Goal: Transaction & Acquisition: Purchase product/service

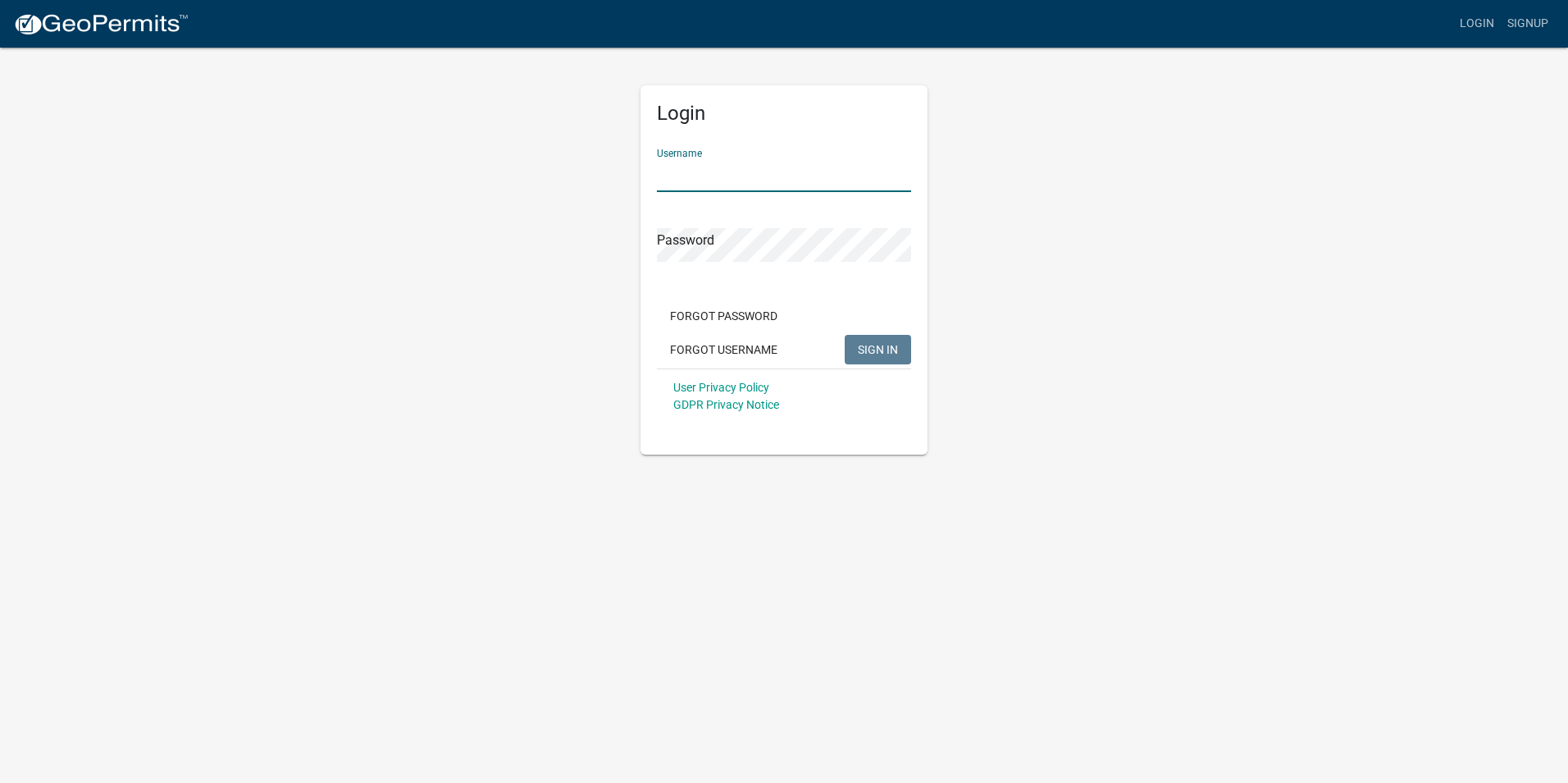
click at [733, 172] on input "Username" at bounding box center [784, 175] width 254 height 34
type input "[EMAIL_ADDRESS][DOMAIN_NAME]"
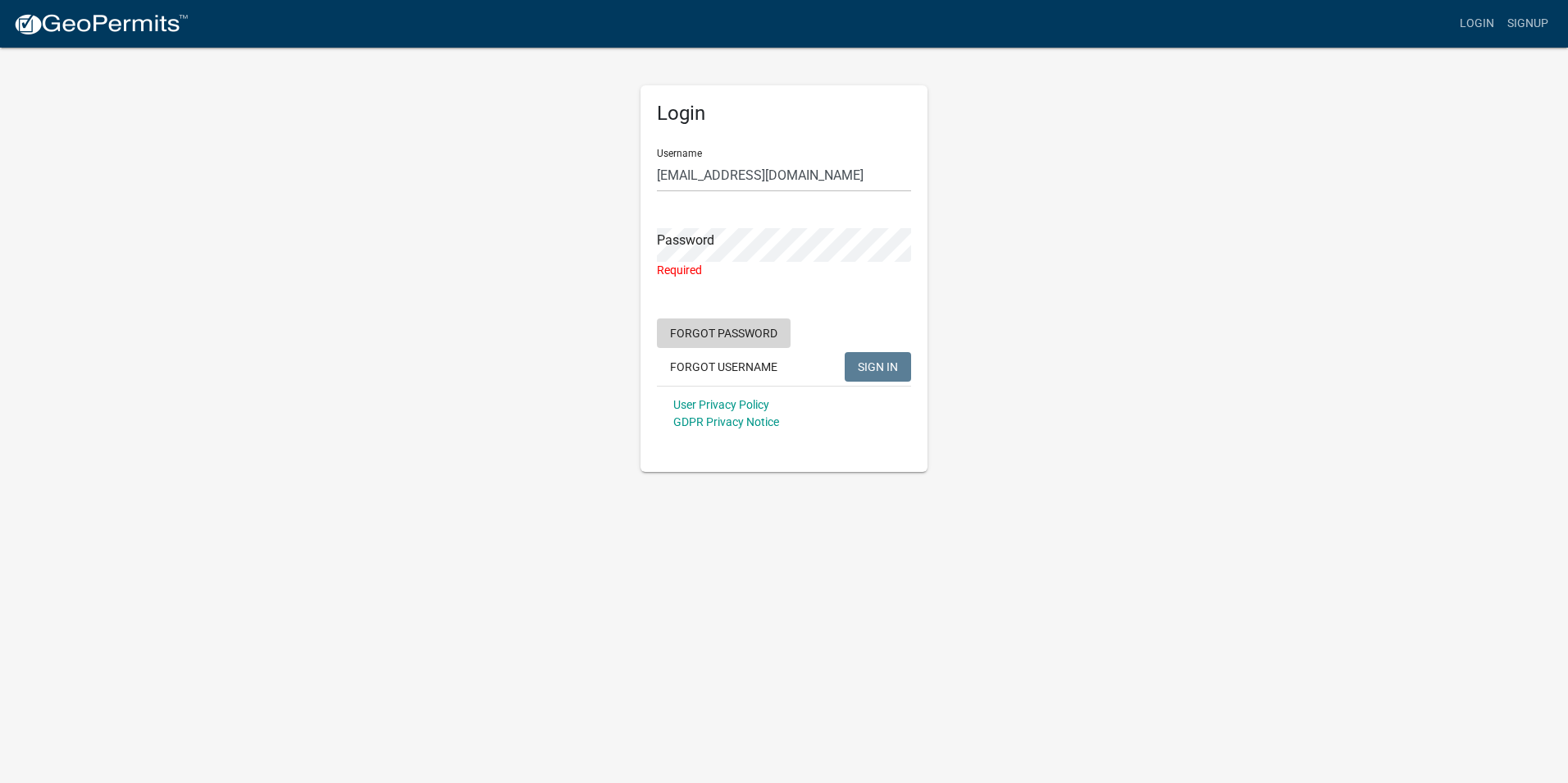
click at [710, 321] on button "Forgot Password" at bounding box center [724, 333] width 134 height 30
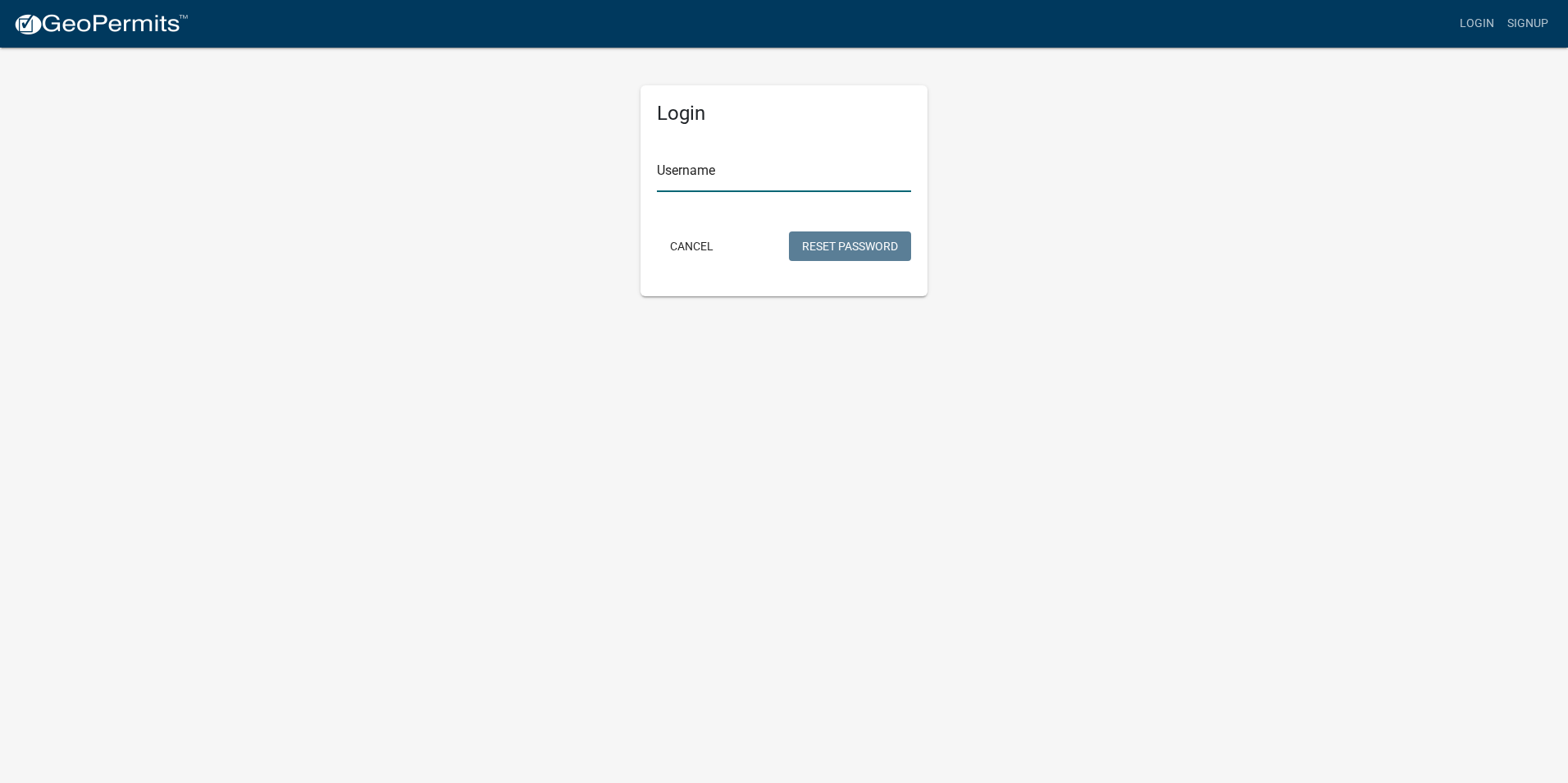
click at [713, 176] on input "Username" at bounding box center [784, 175] width 254 height 34
type input "[EMAIL_ADDRESS][DOMAIN_NAME]"
click at [850, 248] on button "Reset Password" at bounding box center [850, 247] width 122 height 30
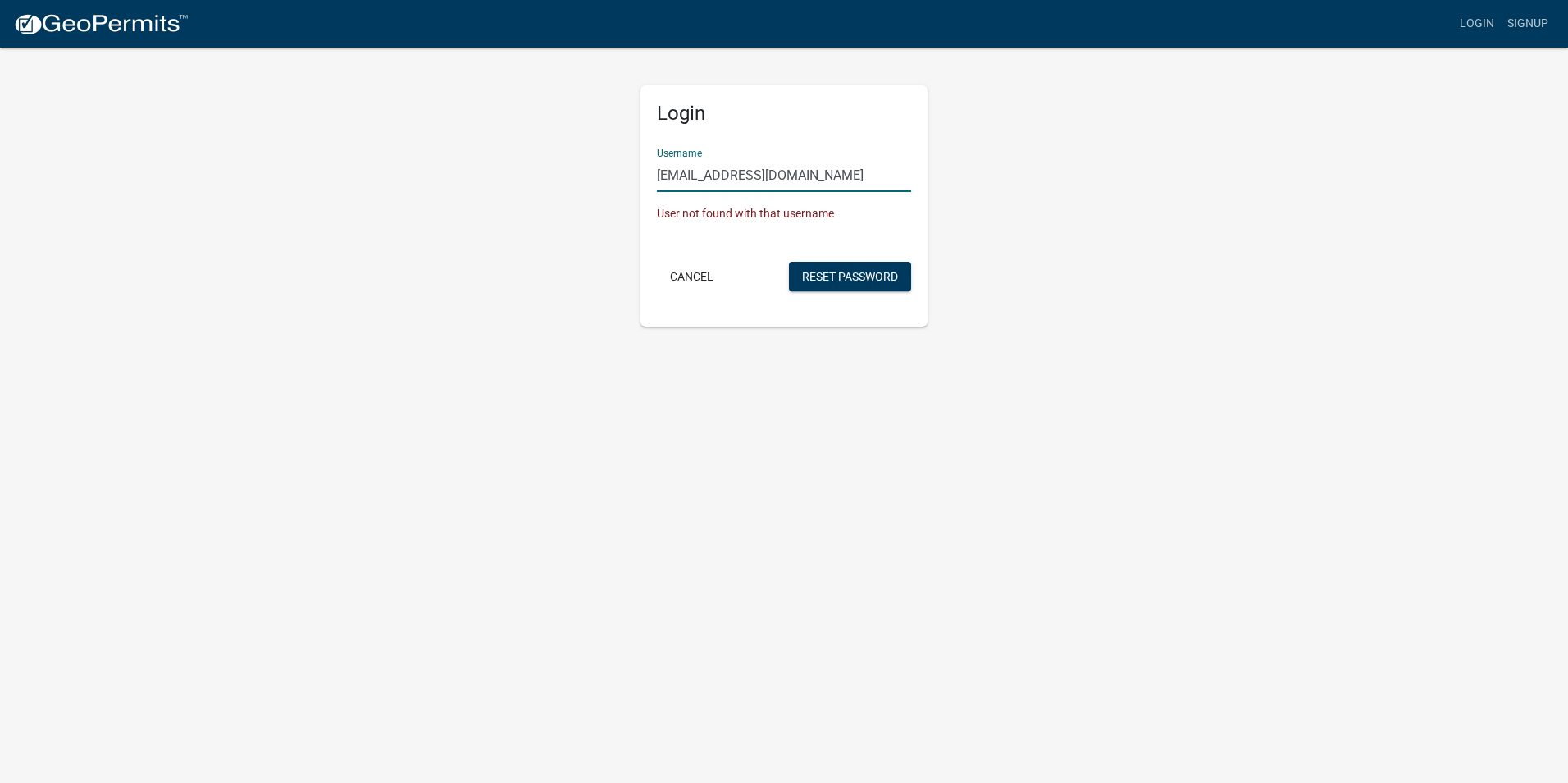
click at [875, 172] on input "[EMAIL_ADDRESS][DOMAIN_NAME]" at bounding box center [784, 175] width 254 height 34
click at [974, 177] on div "Login Username [EMAIL_ADDRESS][DOMAIN_NAME] User not found with that username C…" at bounding box center [784, 185] width 935 height 280
click at [687, 277] on button "Cancel" at bounding box center [691, 277] width 70 height 30
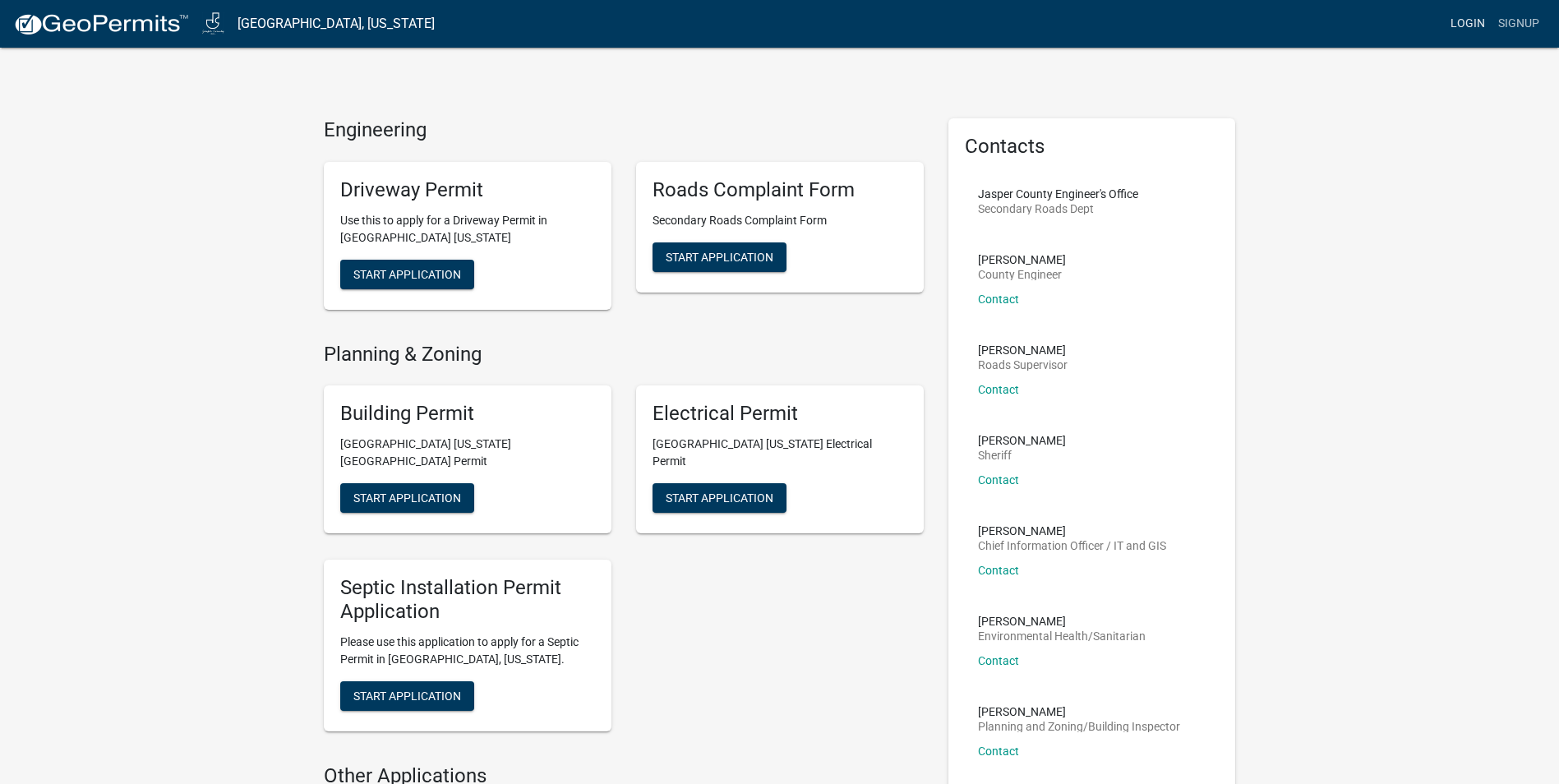
click at [1470, 19] on link "Login" at bounding box center [1467, 23] width 48 height 31
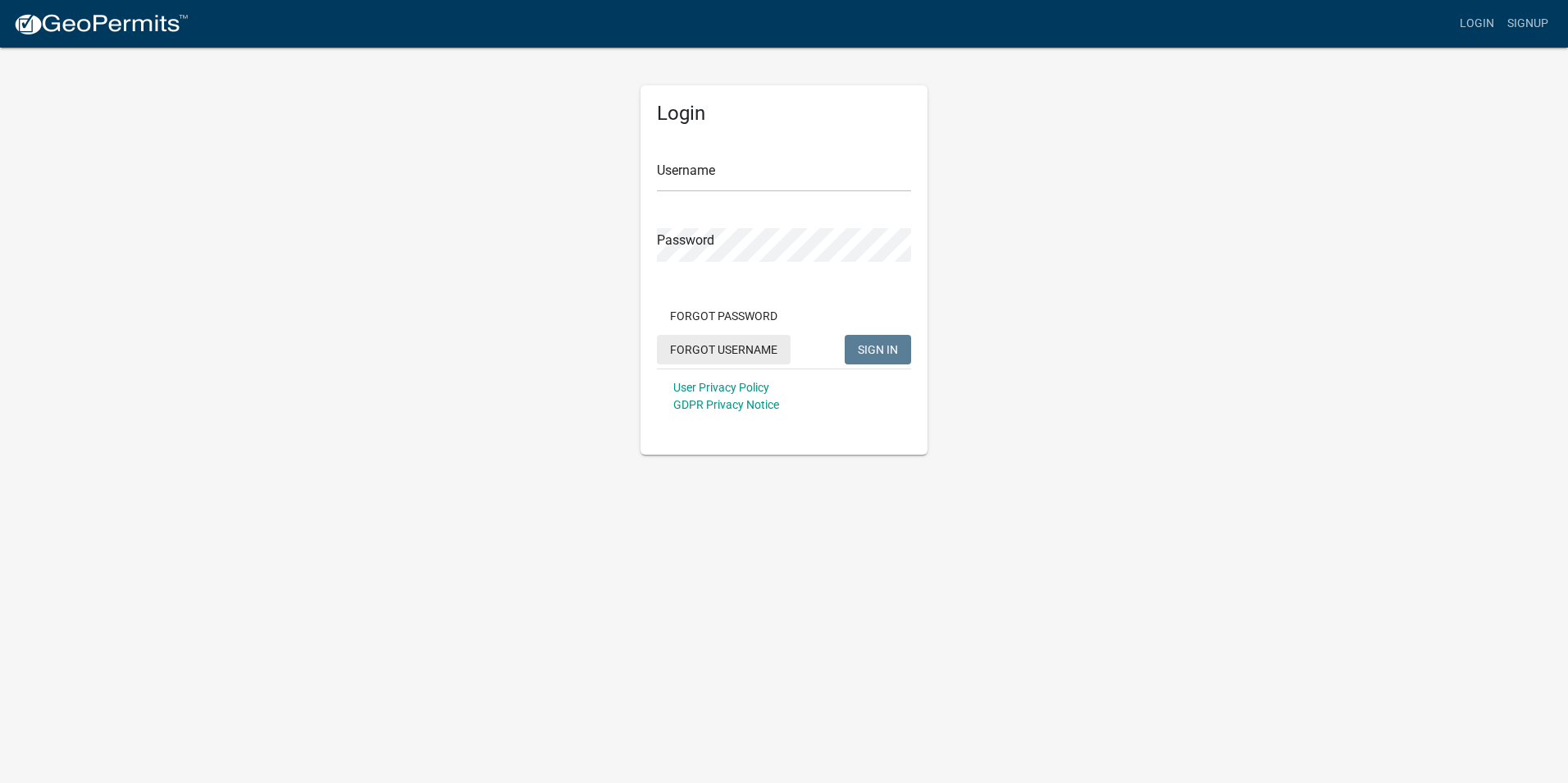
click at [738, 354] on button "Forgot Username" at bounding box center [724, 350] width 134 height 30
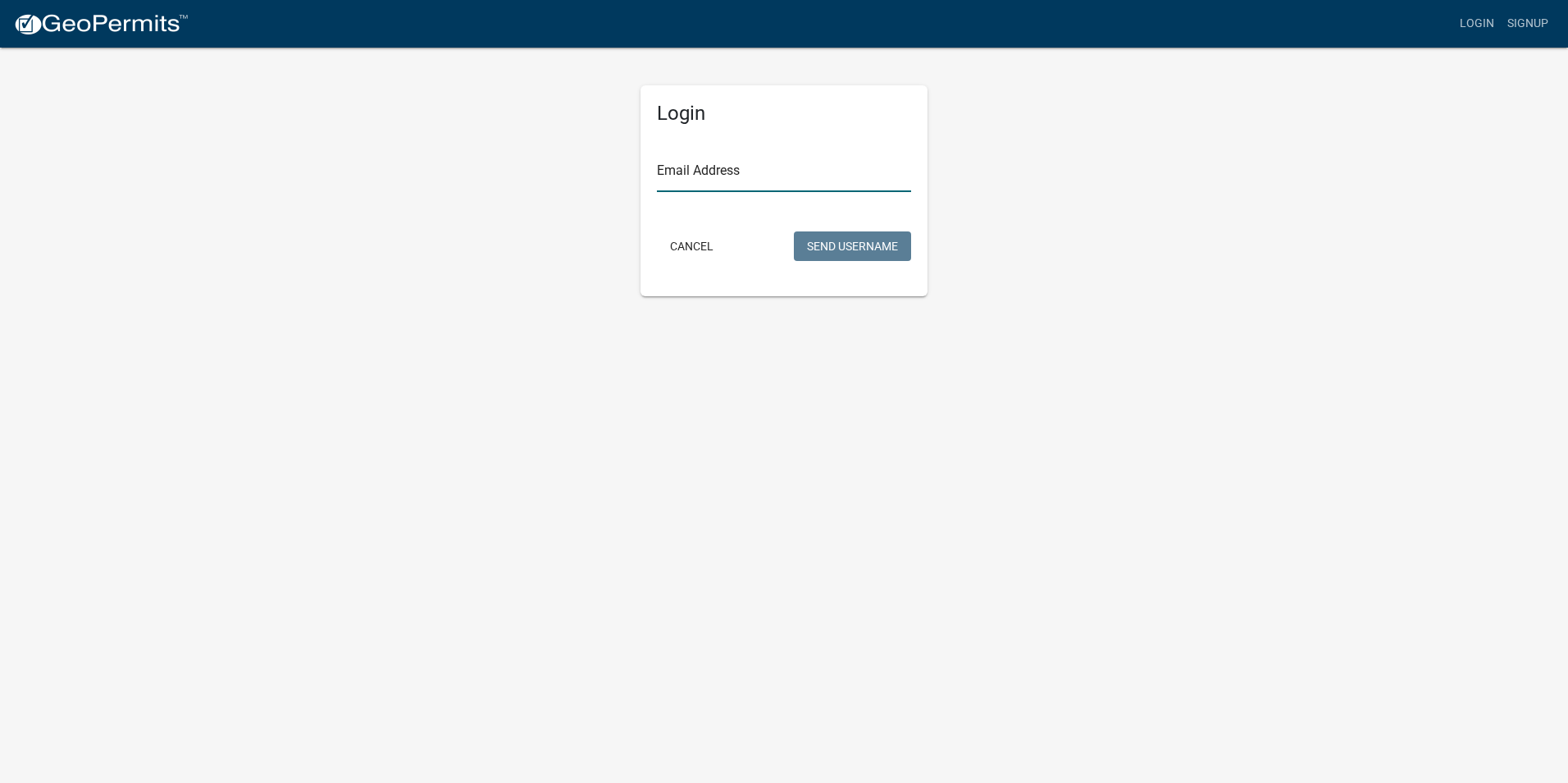
click at [744, 174] on input "Email Address" at bounding box center [784, 175] width 254 height 34
type input "[EMAIL_ADDRESS][DOMAIN_NAME]"
click at [852, 236] on button "Send Username" at bounding box center [852, 247] width 117 height 30
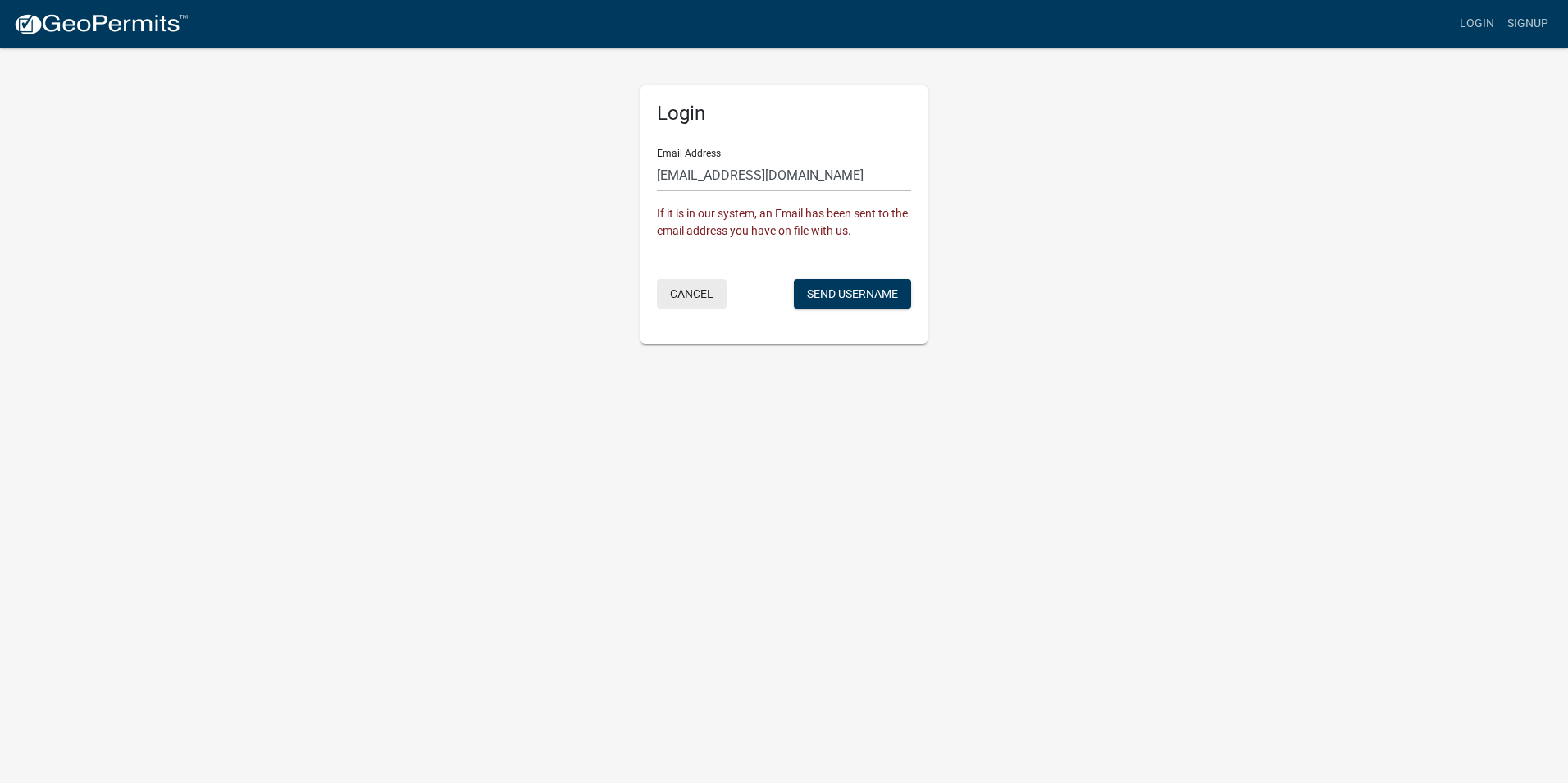
click at [690, 301] on button "Cancel" at bounding box center [691, 294] width 70 height 30
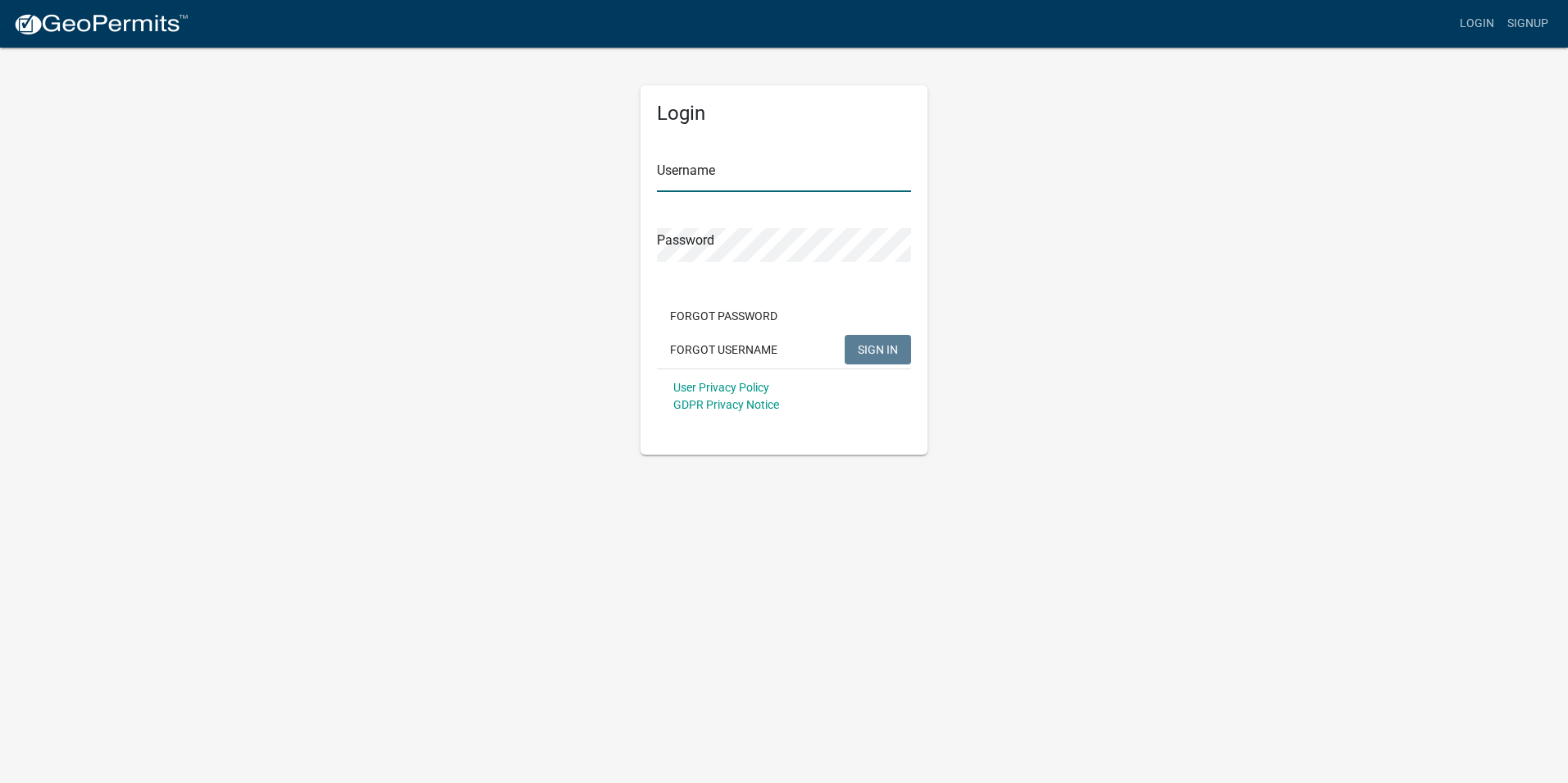
click at [711, 181] on input "Username" at bounding box center [784, 175] width 254 height 34
type input "ncrhoads"
click at [845, 335] on button "SIGN IN" at bounding box center [878, 350] width 66 height 30
click at [870, 346] on span "SIGN IN" at bounding box center [878, 348] width 40 height 13
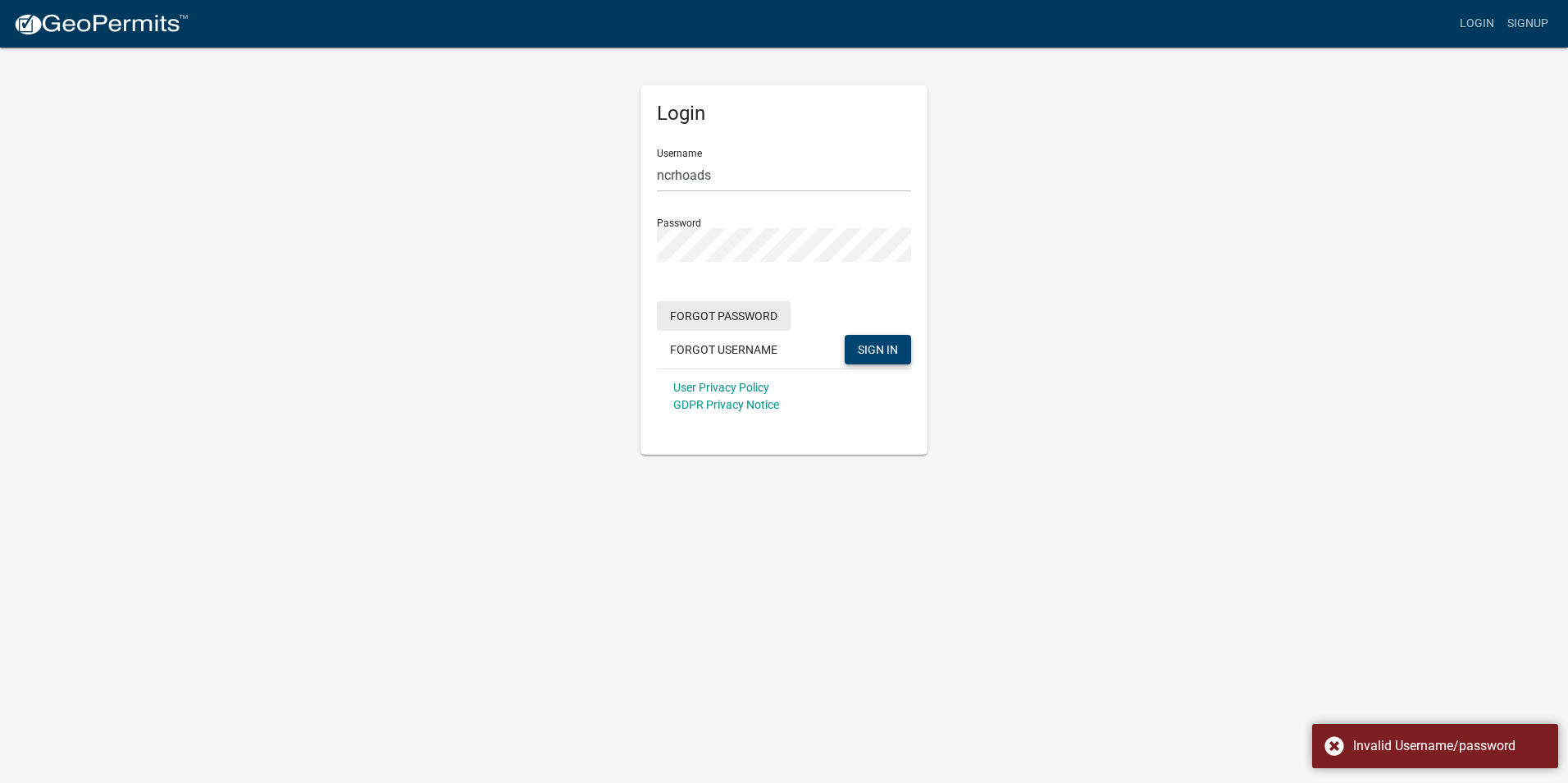
click at [737, 318] on button "Forgot Password" at bounding box center [724, 316] width 134 height 30
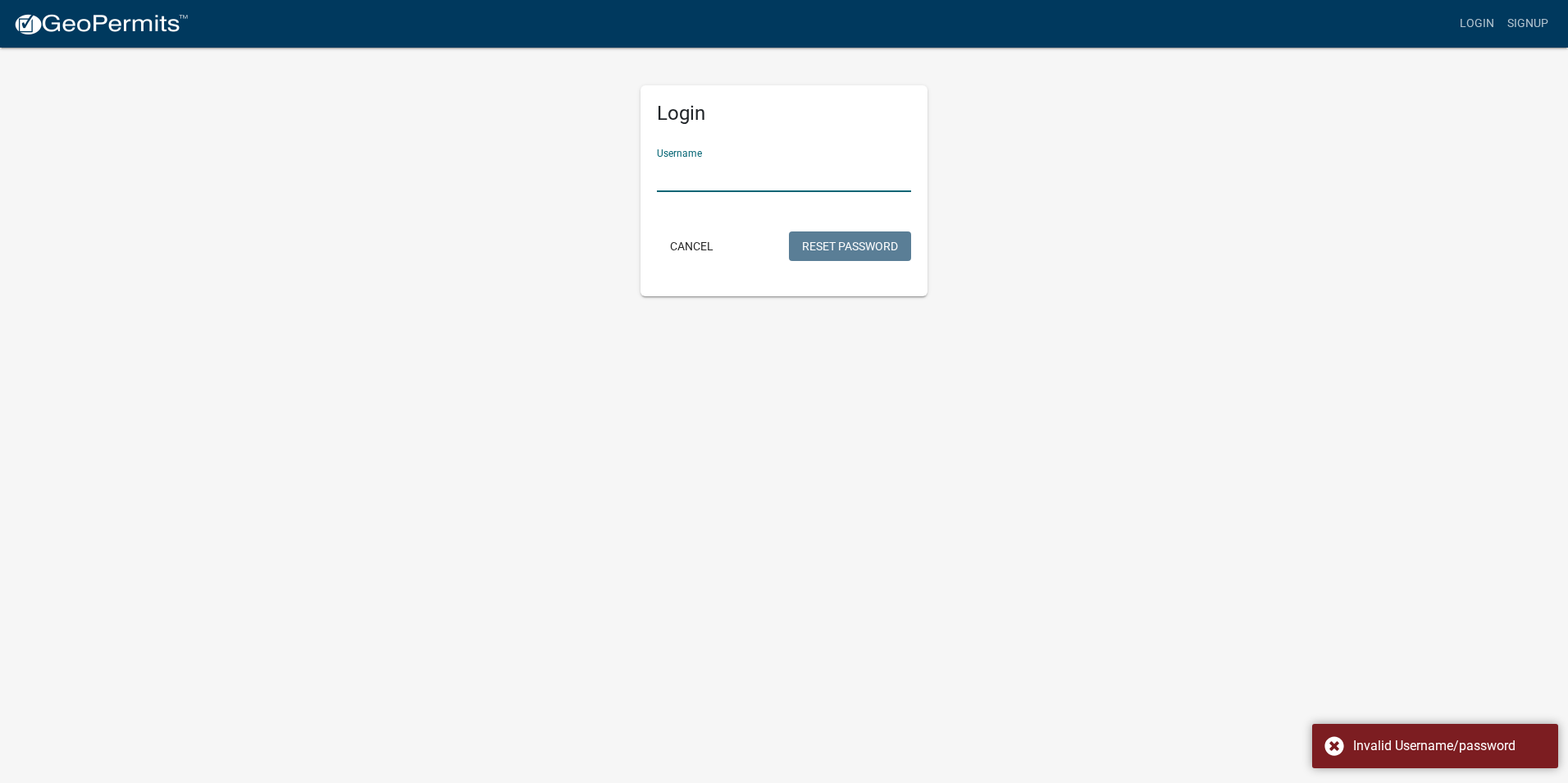
click at [716, 169] on input "Username" at bounding box center [784, 175] width 254 height 34
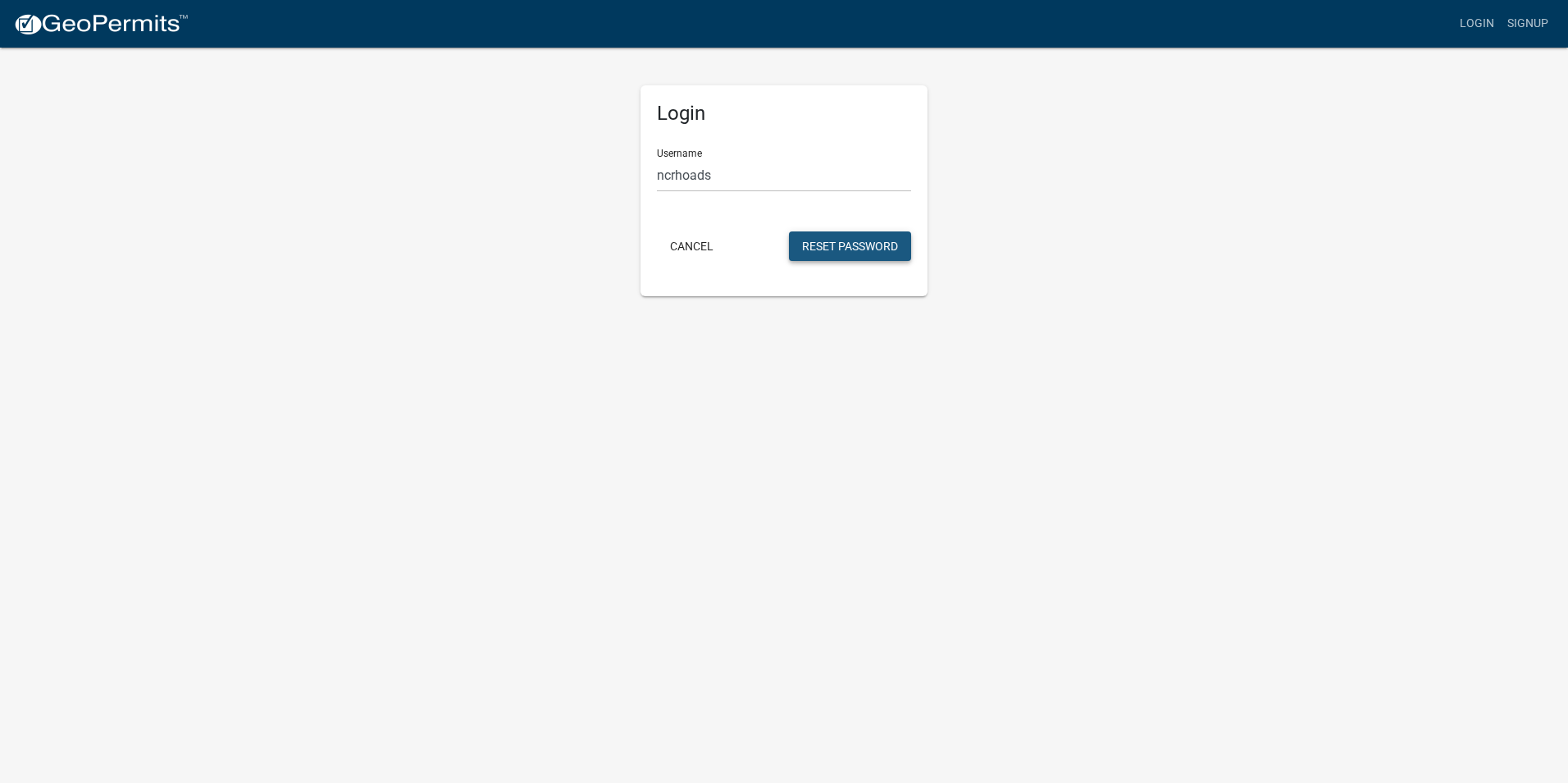
click at [815, 236] on button "Reset Password" at bounding box center [850, 247] width 122 height 30
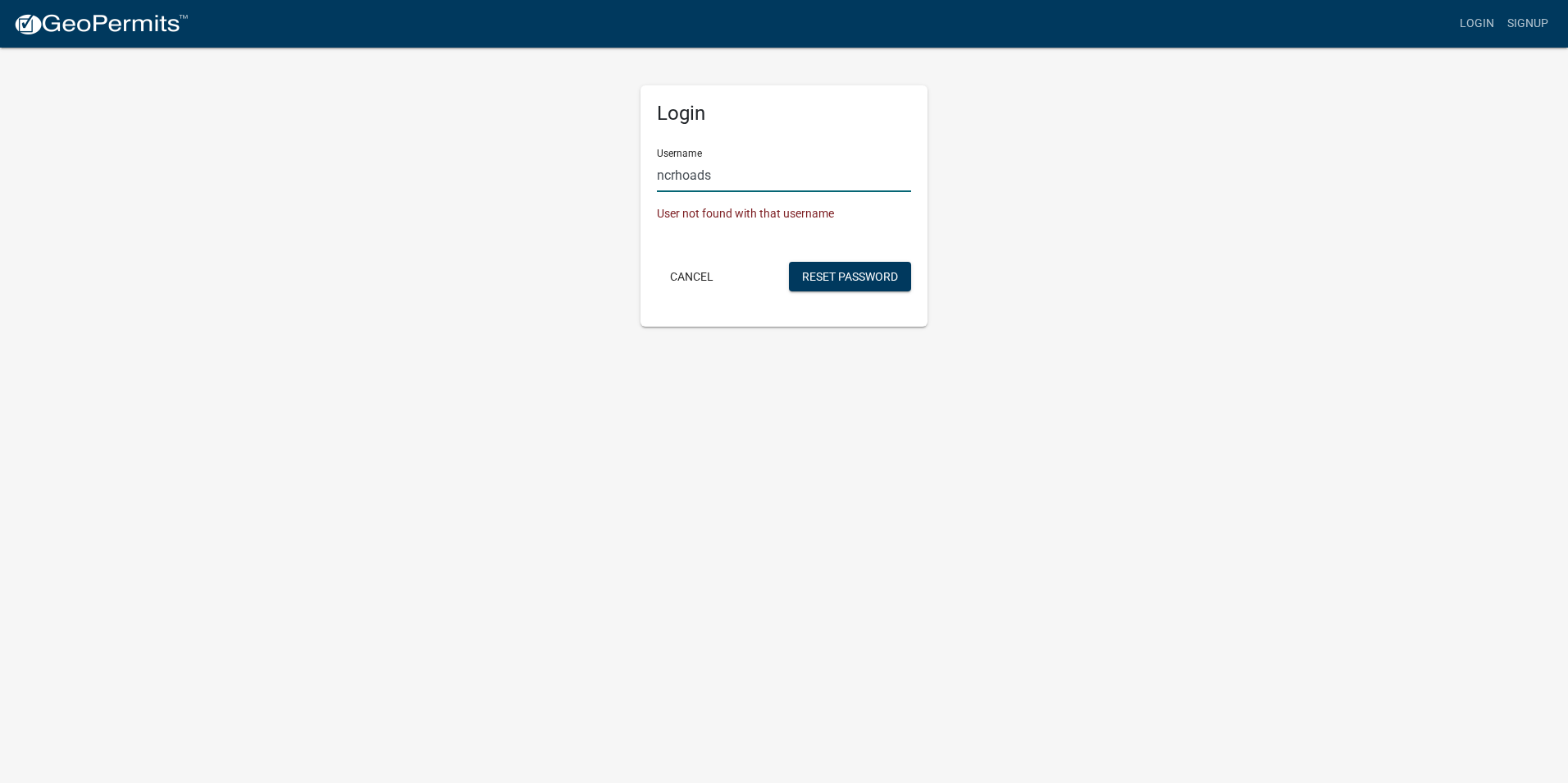
click at [673, 176] on input "ncrhoads" at bounding box center [784, 175] width 254 height 34
type input "nrhoads"
click at [838, 279] on button "Reset Password" at bounding box center [850, 277] width 122 height 30
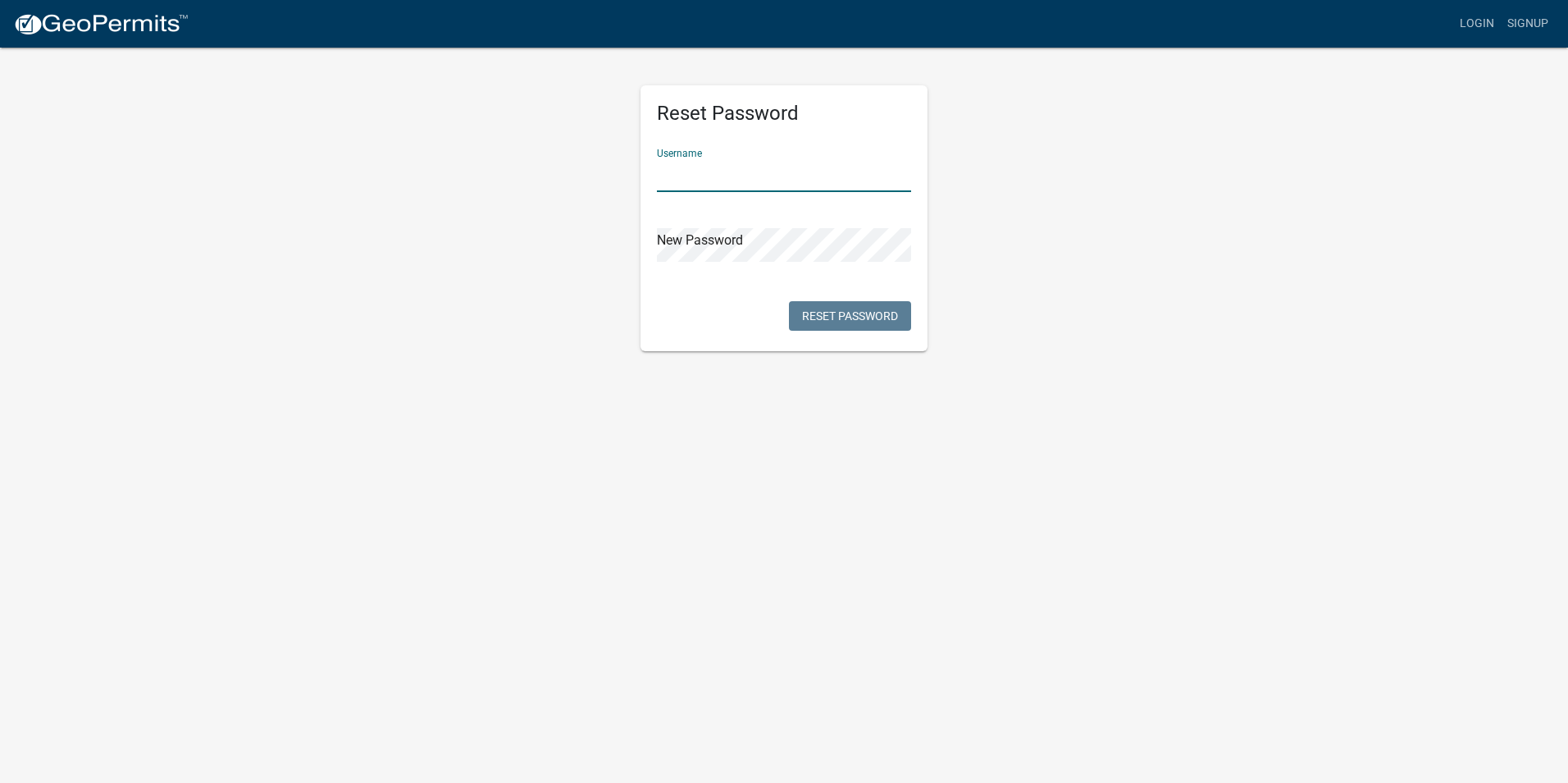
click at [705, 180] on input "text" at bounding box center [784, 175] width 254 height 34
type input "nrhoads"
click at [888, 323] on button "Reset Password" at bounding box center [850, 316] width 122 height 30
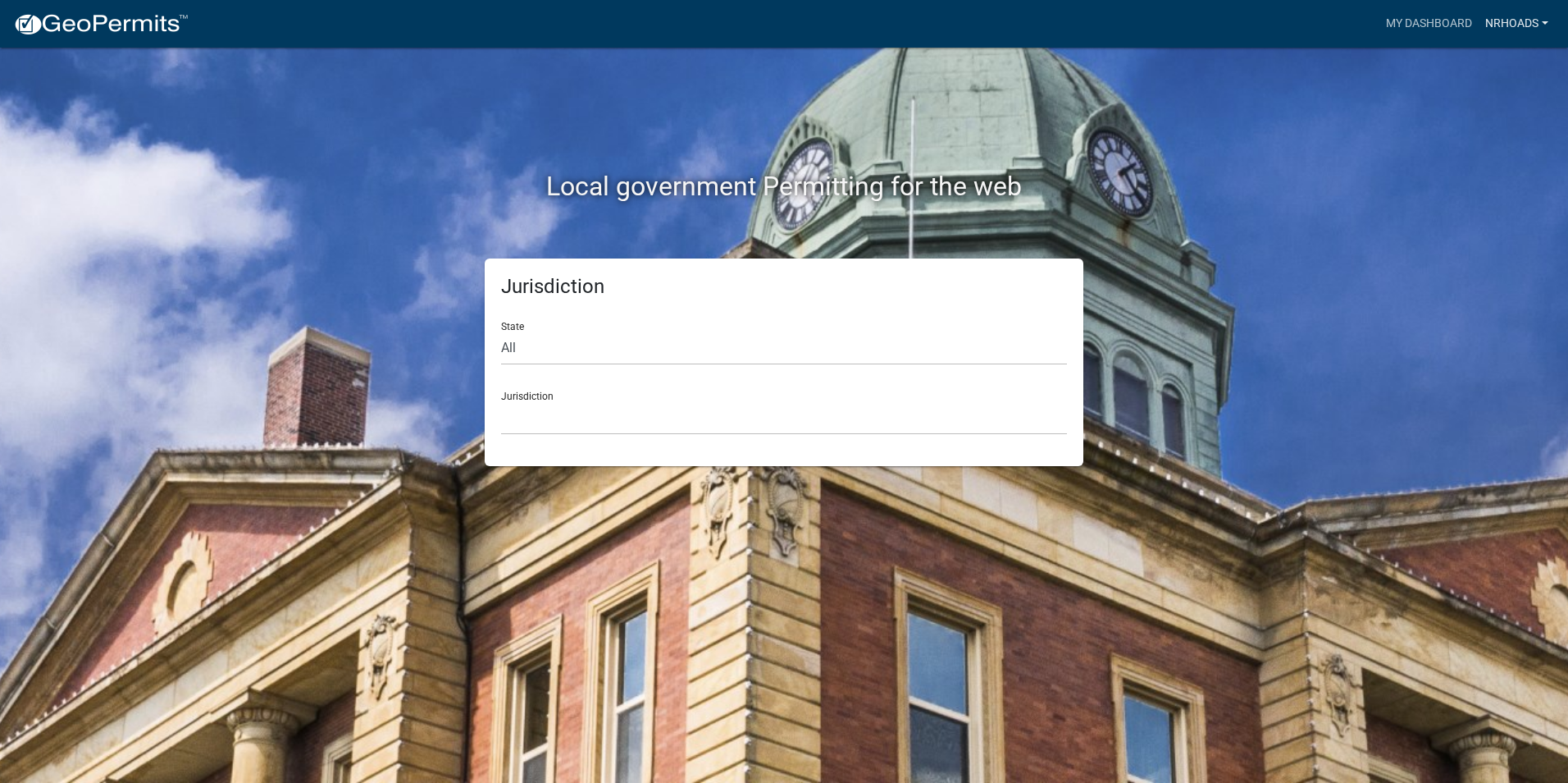
click at [1521, 20] on link "nrhoads" at bounding box center [1517, 23] width 76 height 31
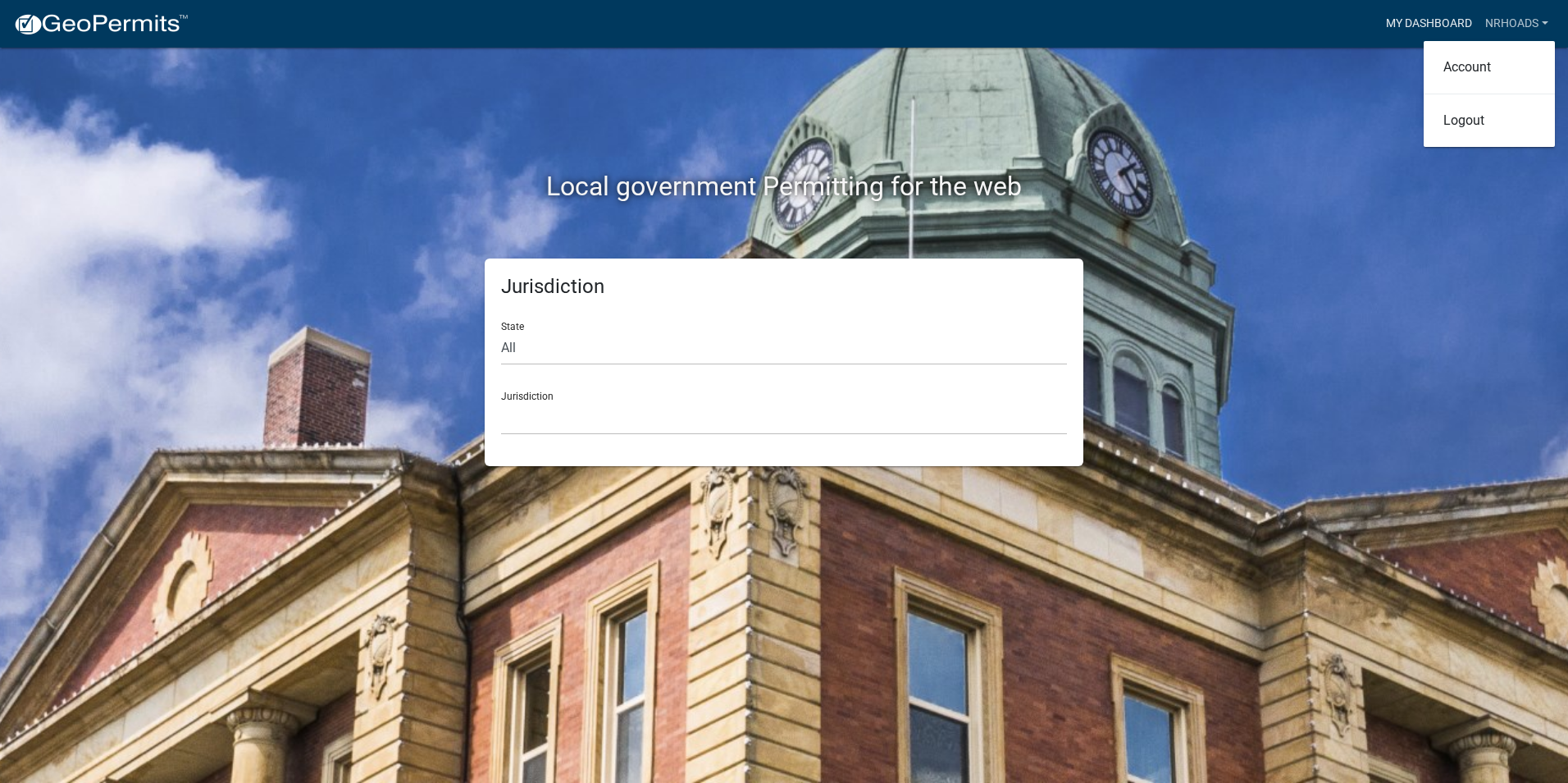
click at [1402, 17] on link "My Dashboard" at bounding box center [1428, 23] width 100 height 31
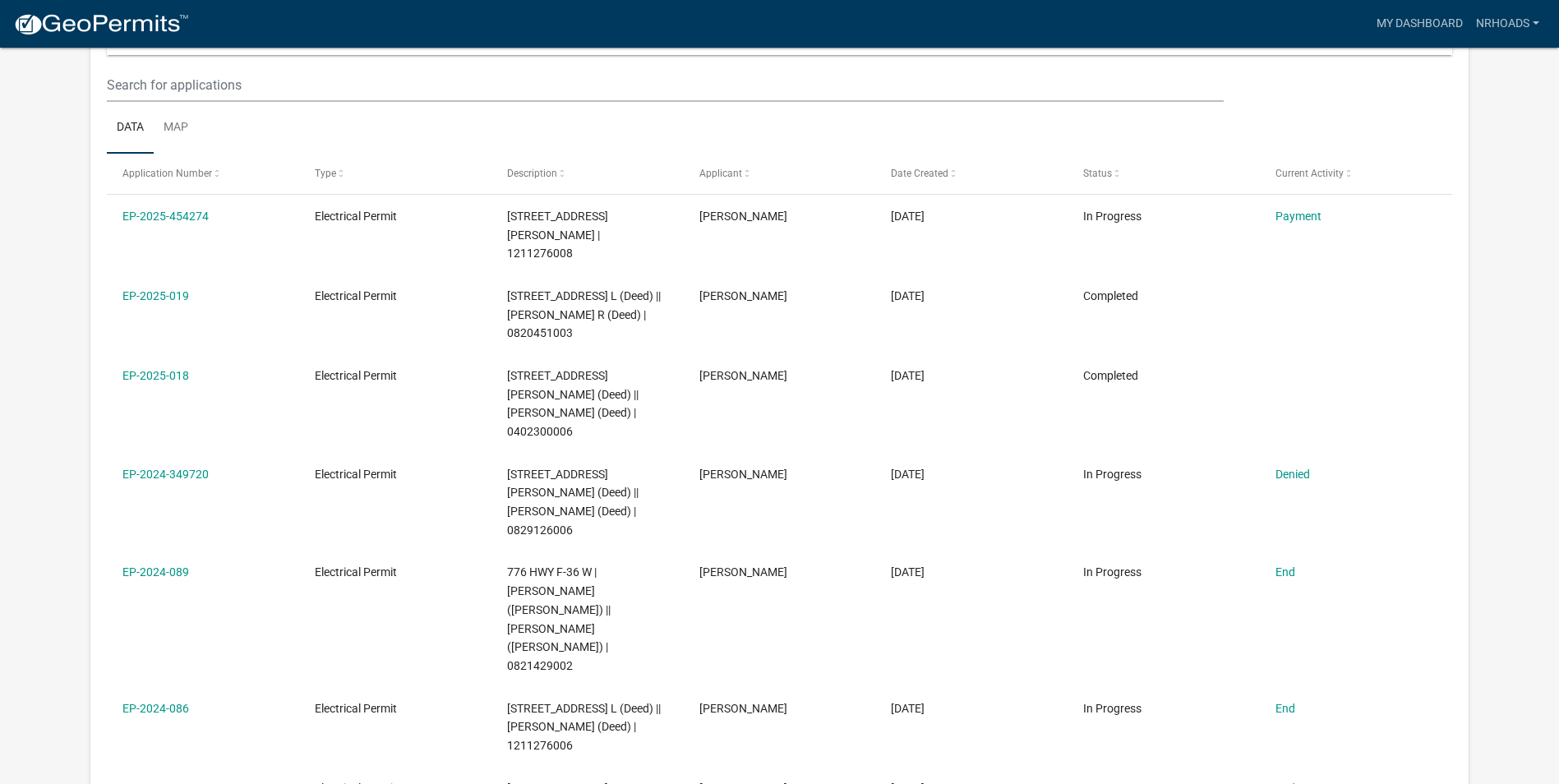
scroll to position [246, 0]
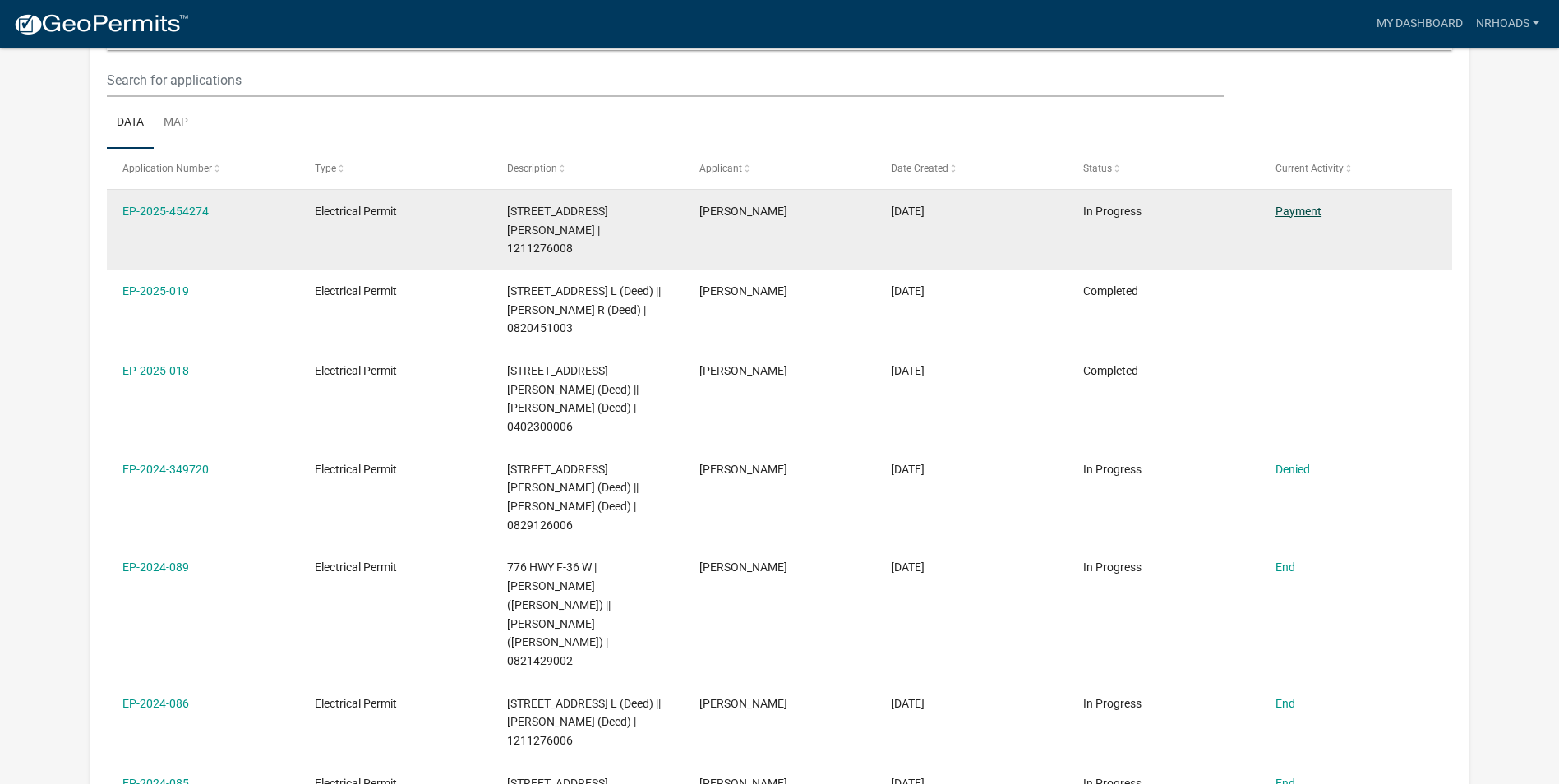
click at [1288, 205] on link "Payment" at bounding box center [1298, 211] width 46 height 13
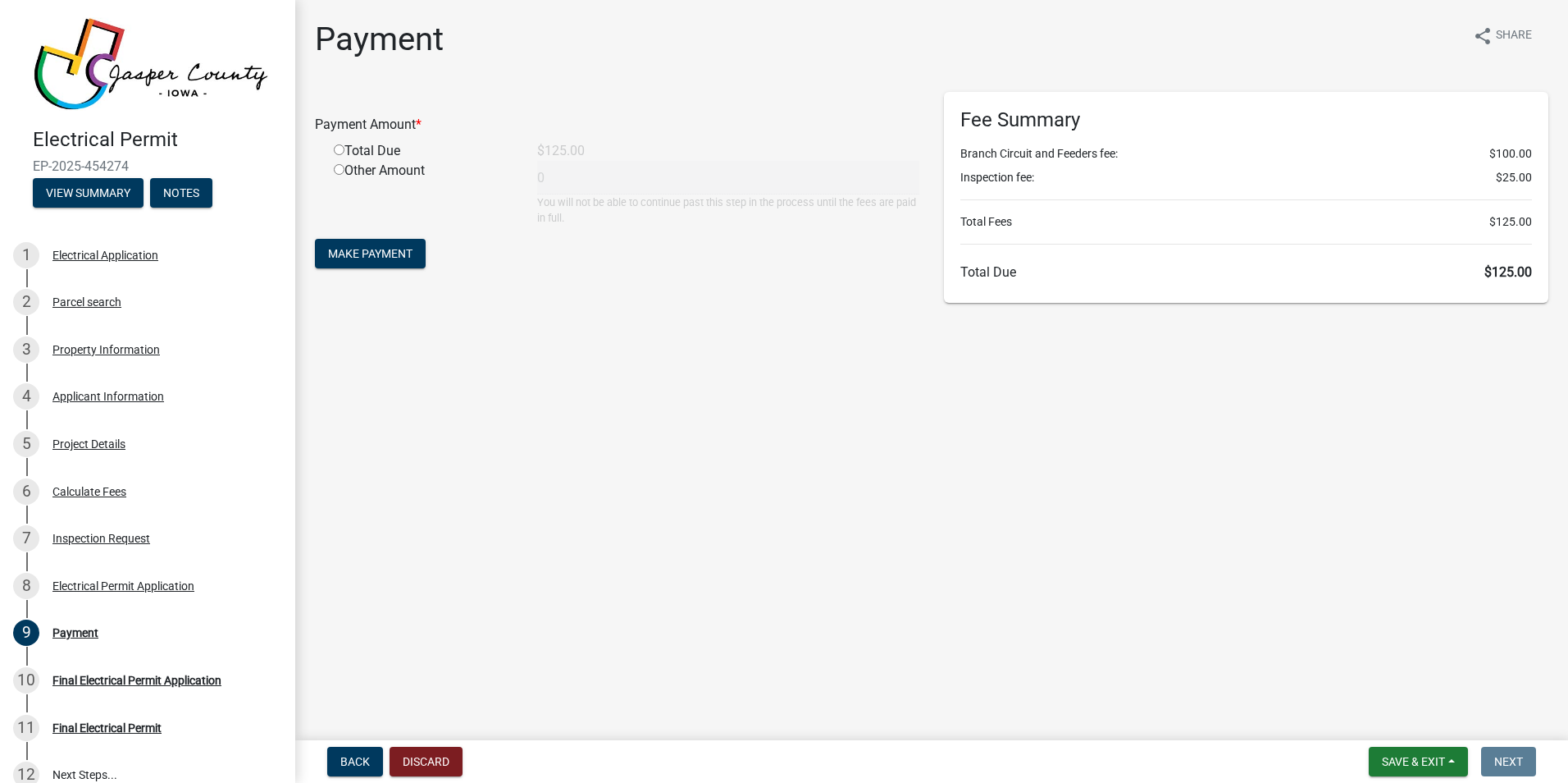
click at [335, 147] on input "radio" at bounding box center [339, 149] width 10 height 10
radio input "true"
type input "125"
click at [356, 256] on span "Make Payment" at bounding box center [369, 253] width 85 height 13
